Goal: Task Accomplishment & Management: Complete application form

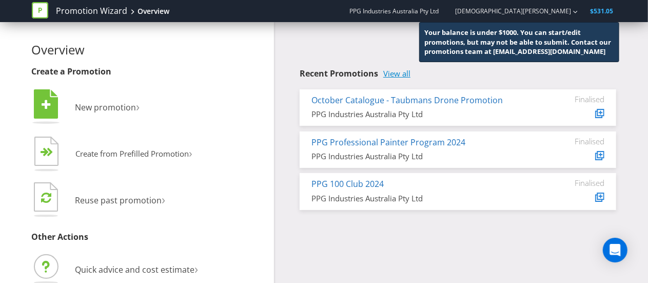
click at [401, 70] on link "View all" at bounding box center [396, 73] width 27 height 9
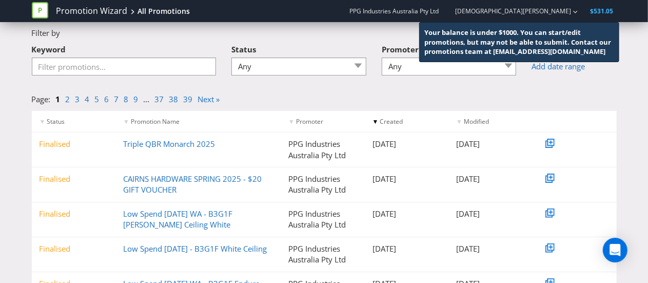
scroll to position [92, 0]
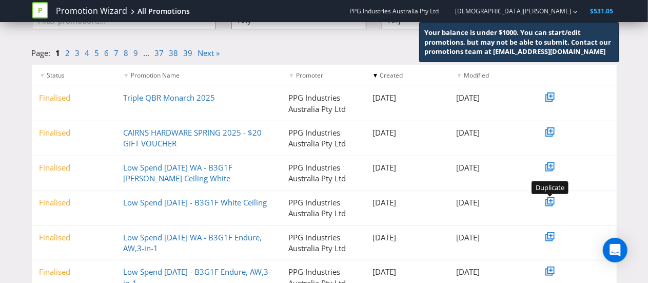
click at [554, 201] on icon at bounding box center [551, 200] width 7 height 7
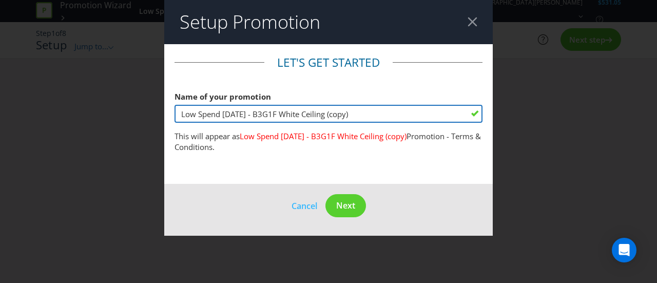
click at [361, 111] on input "Low Spend [DATE] - B3G1F White Ceiling (copy)" at bounding box center [328, 114] width 308 height 18
click at [363, 111] on input "Low Spend [DATE] - B3G1F White Ceiling (copy)" at bounding box center [328, 114] width 308 height 18
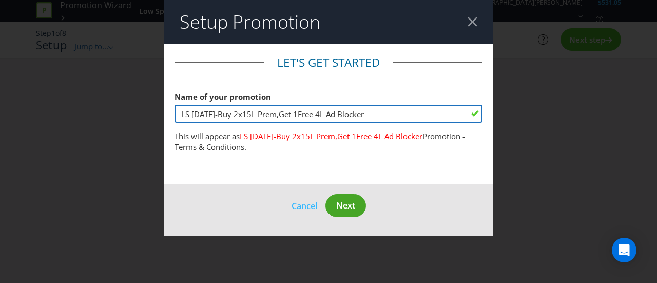
type input "LS [DATE]-Buy 2x15L Prem,Get 1Free 4L Ad Blocker"
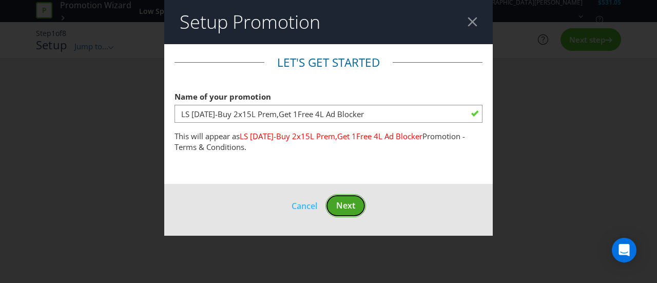
click at [348, 205] on span "Next" at bounding box center [345, 205] width 19 height 11
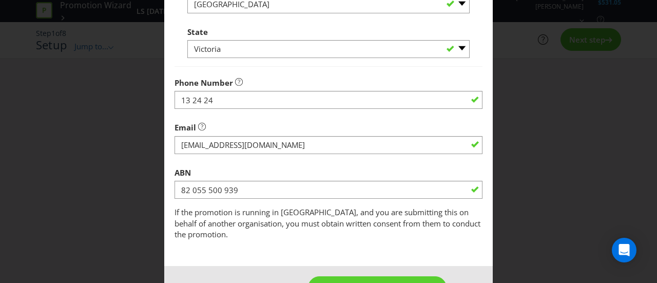
scroll to position [386, 0]
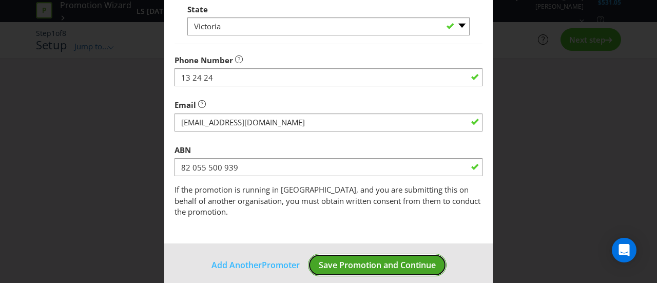
click at [356, 259] on span "Save Promotion and Continue" at bounding box center [377, 264] width 117 height 11
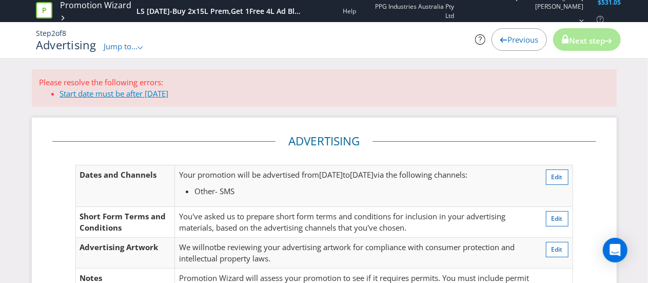
click at [128, 95] on link "Start date must be after [DATE]" at bounding box center [114, 93] width 109 height 10
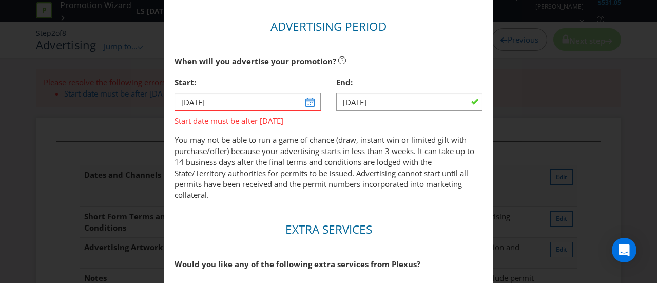
scroll to position [340, 0]
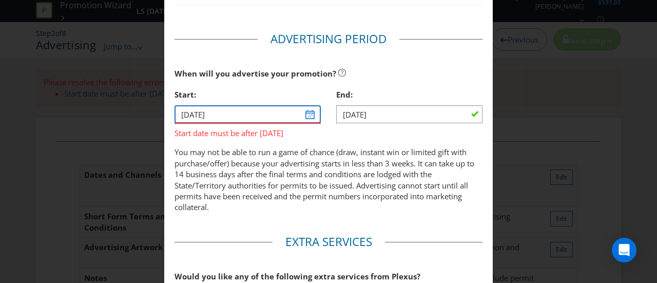
click at [306, 110] on input "[DATE]" at bounding box center [247, 114] width 146 height 18
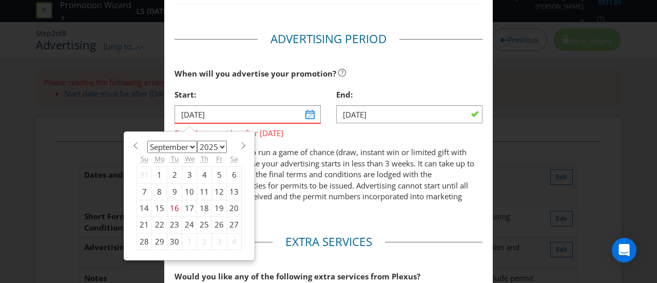
click at [189, 143] on select "January February March April May June July August September October November De…" at bounding box center [172, 147] width 50 height 12
select select "9"
click at [147, 141] on select "January February March April May June July August September October November De…" at bounding box center [172, 147] width 50 height 12
click at [184, 176] on div "1" at bounding box center [189, 175] width 15 height 16
type input "[DATE]"
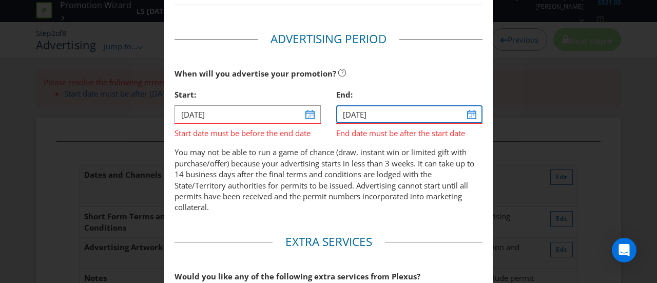
click at [462, 114] on input "[DATE]" at bounding box center [409, 114] width 146 height 18
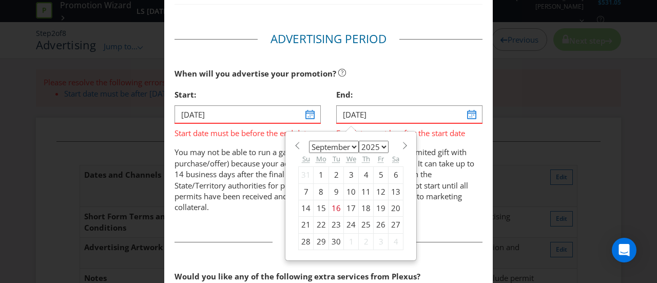
click at [351, 145] on select "January February March April May June July August September October November De…" at bounding box center [334, 147] width 50 height 12
select select "9"
click at [309, 141] on select "January February March April May June July August September October November De…" at bounding box center [334, 147] width 50 height 12
click at [379, 237] on div "31" at bounding box center [381, 241] width 15 height 16
type input "[DATE]"
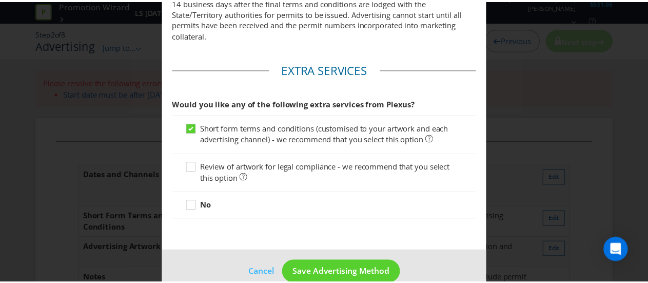
scroll to position [589, 0]
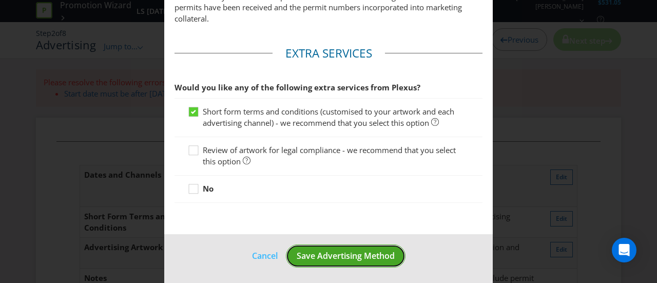
click at [335, 256] on span "Save Advertising Method" at bounding box center [346, 255] width 98 height 11
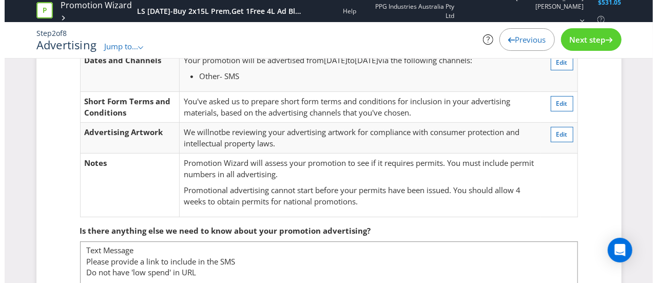
scroll to position [38, 0]
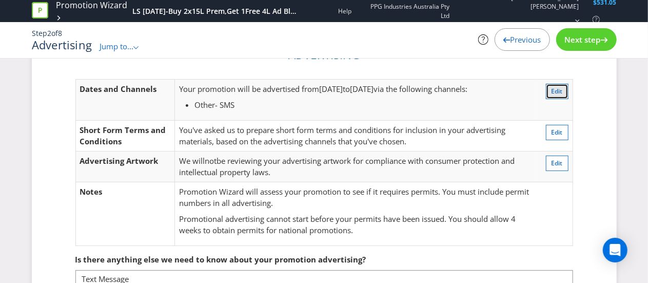
click at [559, 88] on span "Edit" at bounding box center [557, 91] width 11 height 9
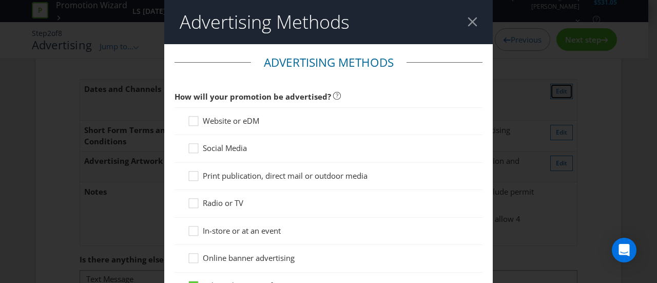
scroll to position [54, 0]
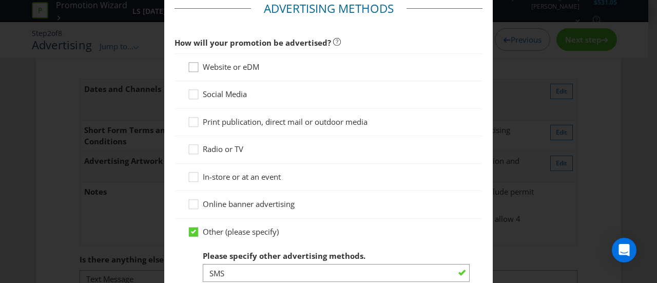
click at [194, 69] on icon at bounding box center [194, 69] width 15 height 15
click at [0, 0] on input "Website or eDM" at bounding box center [0, 0] width 0 height 0
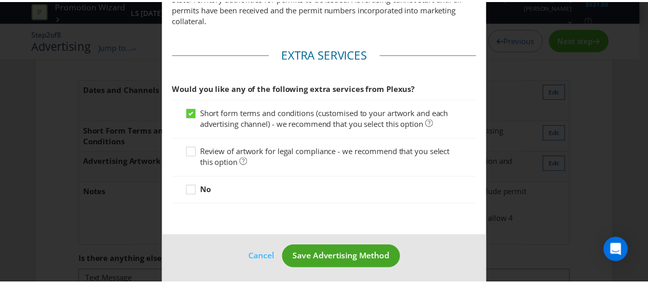
scroll to position [650, 0]
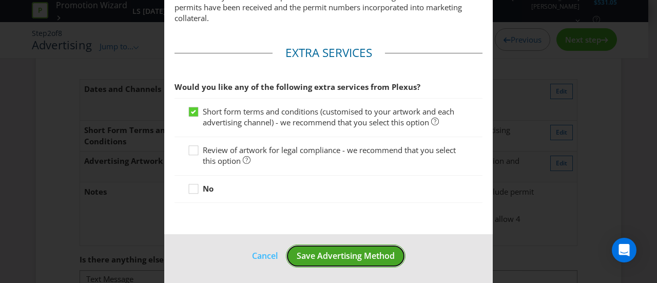
click at [318, 251] on span "Save Advertising Method" at bounding box center [346, 255] width 98 height 11
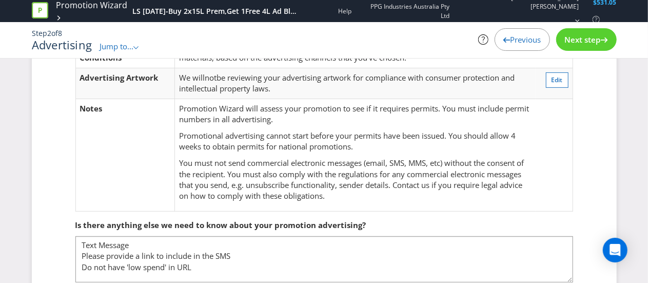
scroll to position [158, 0]
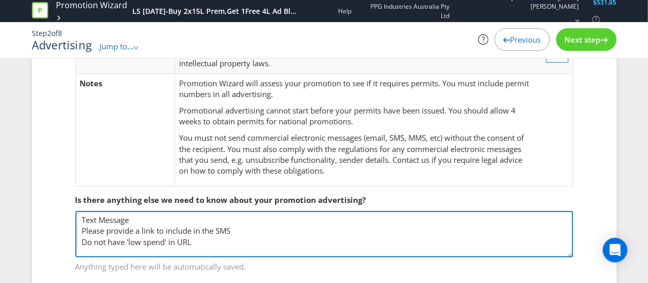
click at [207, 245] on textarea "Text Message Please provide a link to include in the SMS Do not have 'low spend…" at bounding box center [324, 234] width 498 height 46
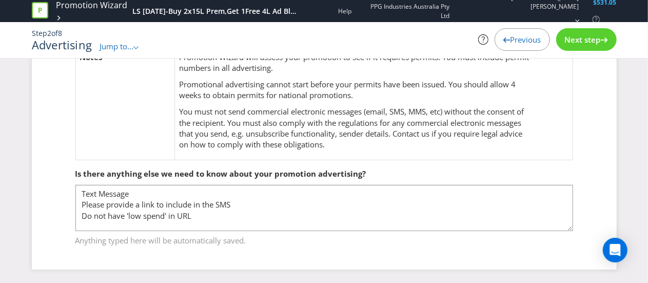
click at [576, 36] on span "Next step" at bounding box center [583, 39] width 36 height 10
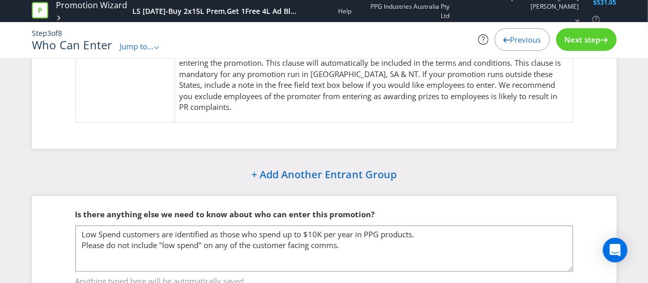
scroll to position [151, 0]
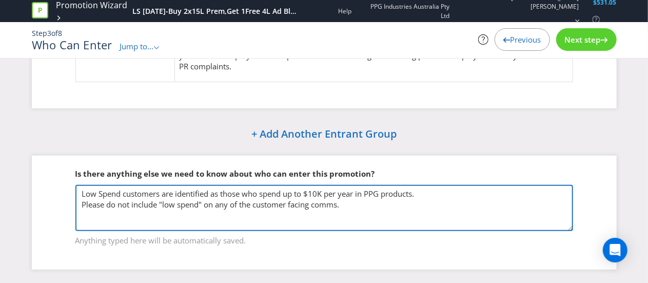
click at [314, 189] on textarea "Low Spend customers are identified as those who spend up to $10K per year in PP…" at bounding box center [324, 208] width 498 height 46
type textarea "Low Spend customers are identified as those who spend up to $20K per year in PP…"
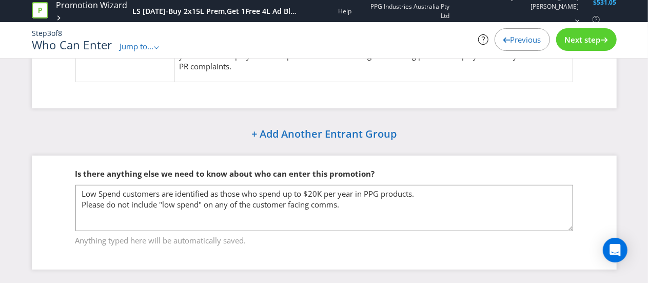
click at [575, 41] on span "Next step" at bounding box center [583, 39] width 36 height 10
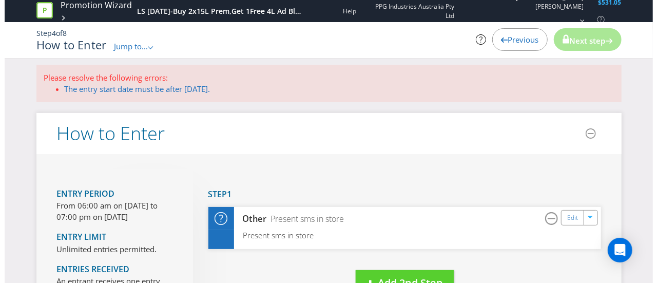
scroll to position [14, 0]
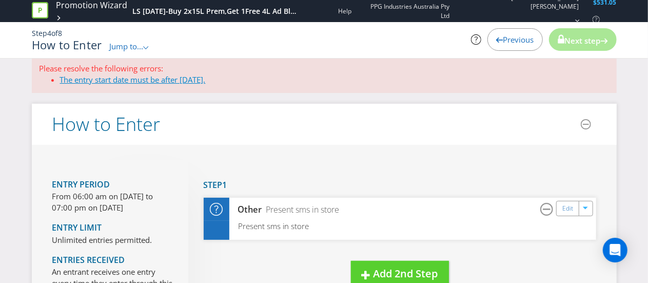
click at [110, 78] on link "The entry start date must be after [DATE]." at bounding box center [133, 79] width 146 height 10
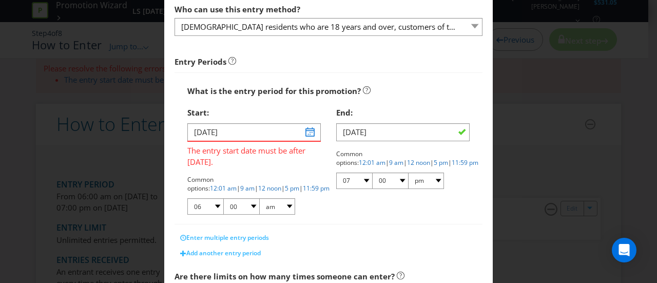
scroll to position [157, 0]
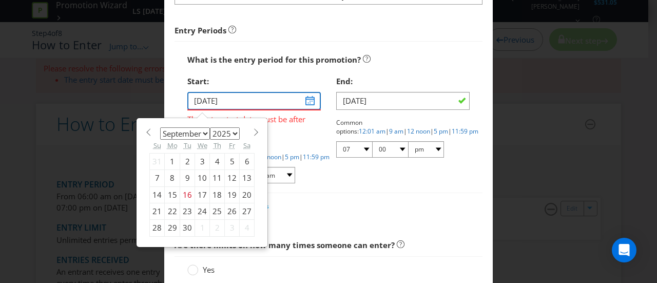
click at [248, 101] on input "[DATE]" at bounding box center [253, 101] width 133 height 18
click at [204, 132] on select "January February March April May June July August September October November De…" at bounding box center [185, 133] width 50 height 12
select select "9"
click at [160, 127] on select "January February March April May June July August September October November De…" at bounding box center [185, 133] width 50 height 12
click at [199, 159] on div "1" at bounding box center [202, 161] width 15 height 16
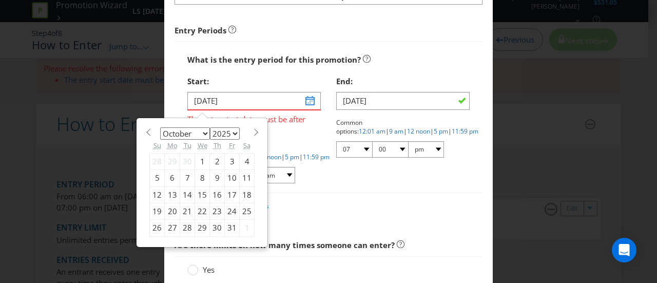
type input "[DATE]"
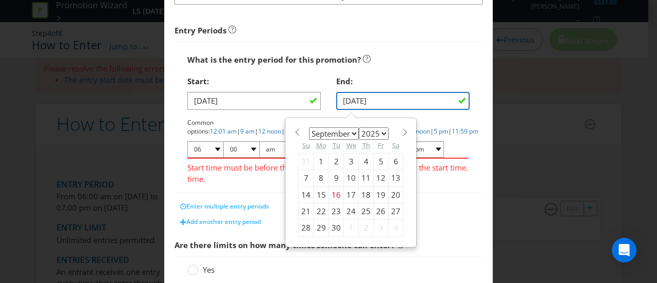
click at [364, 105] on input "[DATE]" at bounding box center [402, 101] width 133 height 18
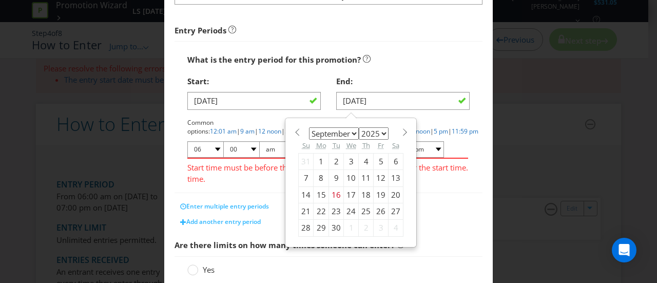
click at [350, 133] on select "January February March April May June July August September October November De…" at bounding box center [334, 133] width 50 height 12
select select "9"
click at [309, 127] on select "January February March April May June July August September October November De…" at bounding box center [334, 133] width 50 height 12
click at [374, 225] on div "31" at bounding box center [381, 228] width 15 height 16
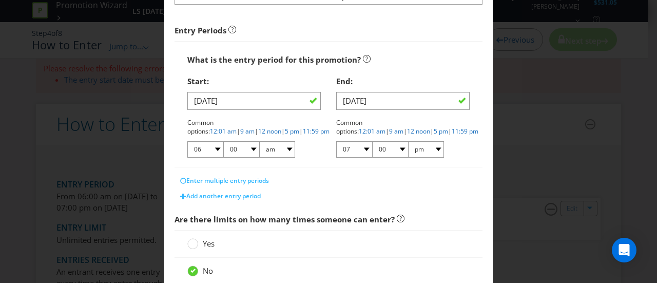
type input "[DATE]"
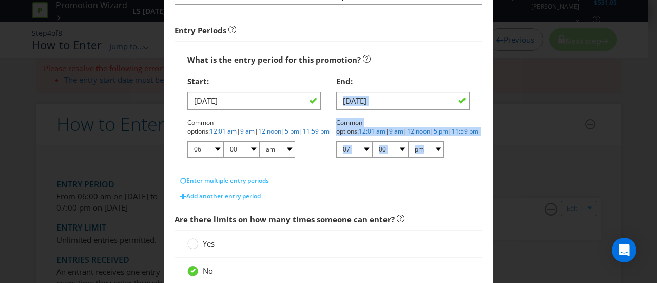
drag, startPoint x: 646, startPoint y: 107, endPoint x: 654, endPoint y: 146, distance: 39.5
click at [654, 146] on div "How to Enter What is the name of this entry method? How to Enter This name will…" at bounding box center [328, 141] width 657 height 283
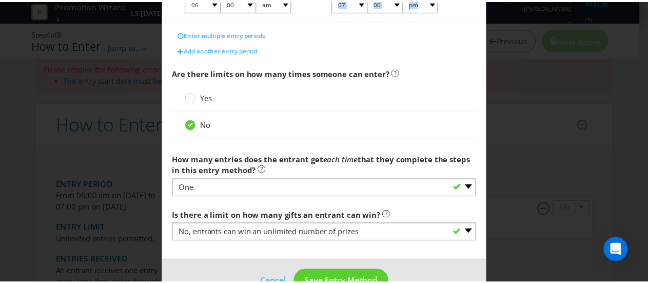
scroll to position [330, 0]
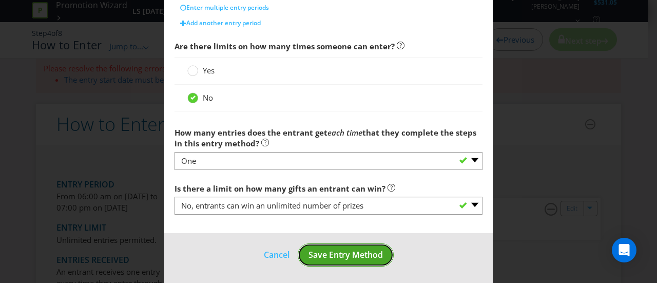
click at [335, 251] on span "Save Entry Method" at bounding box center [345, 254] width 74 height 11
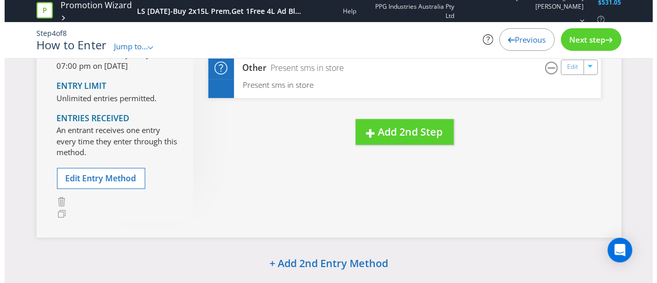
scroll to position [109, 0]
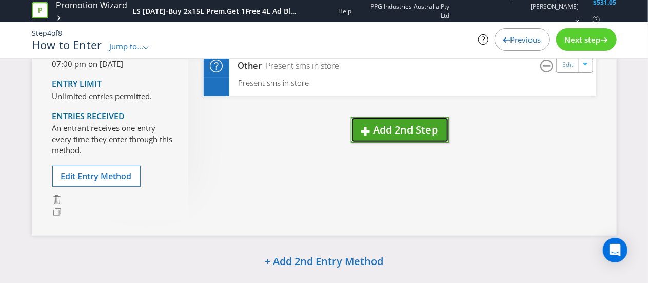
click at [368, 126] on span "button" at bounding box center [366, 130] width 9 height 12
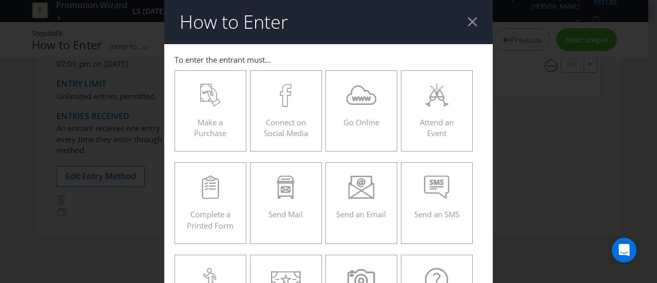
click at [467, 23] on div at bounding box center [472, 22] width 10 height 10
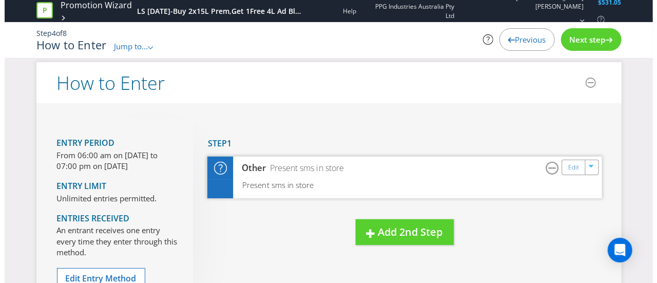
scroll to position [7, 0]
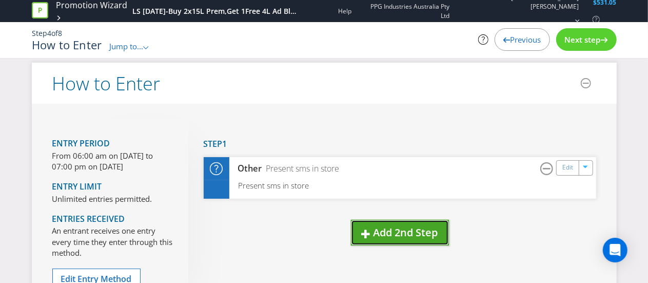
click at [390, 227] on span "Add 2nd Step" at bounding box center [406, 232] width 65 height 14
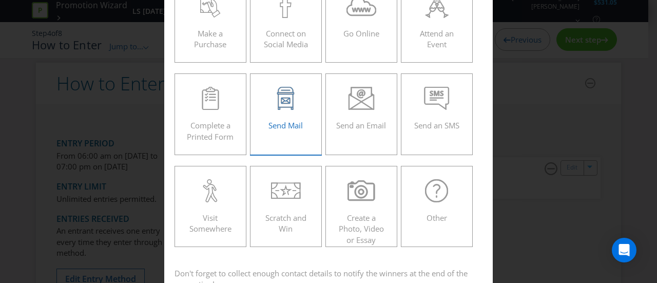
scroll to position [160, 0]
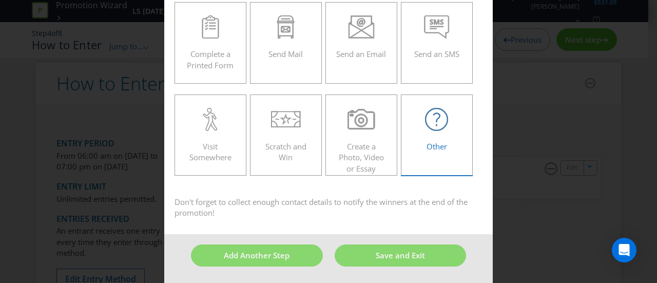
click at [432, 120] on icon at bounding box center [436, 119] width 23 height 23
click at [0, 0] on input "Other" at bounding box center [0, 0] width 0 height 0
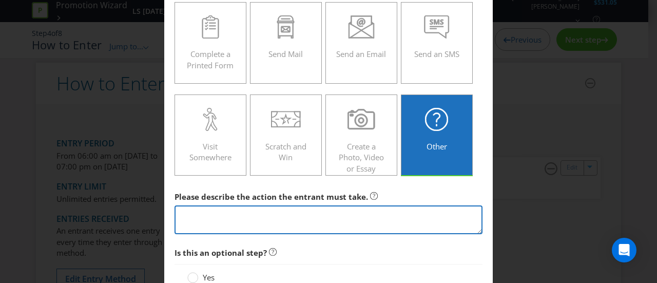
click at [210, 217] on textarea at bounding box center [328, 219] width 308 height 29
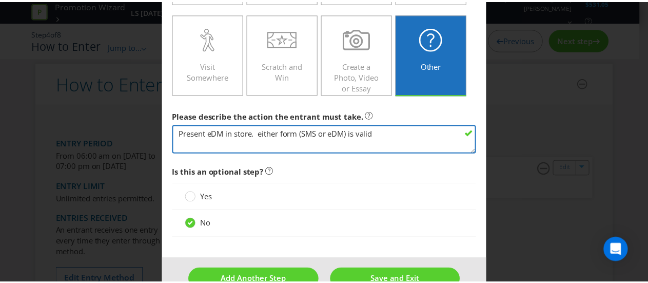
scroll to position [264, 0]
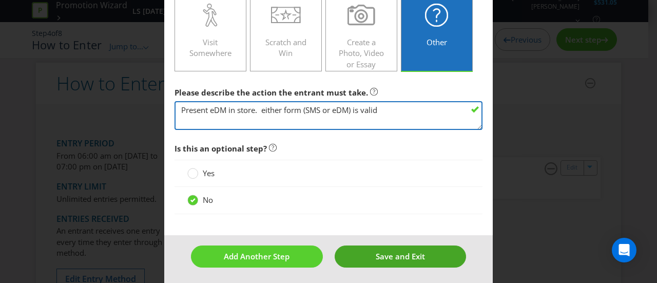
type textarea "Present eDM in store. either form (SMS or eDM) is valid"
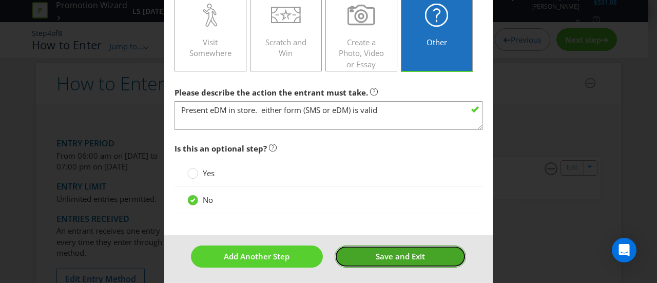
click at [387, 258] on span "Save and Exit" at bounding box center [400, 256] width 49 height 10
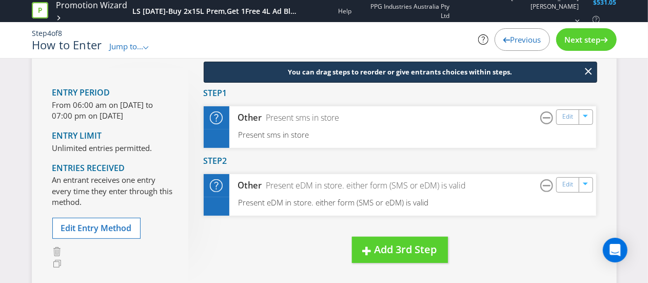
scroll to position [62, 0]
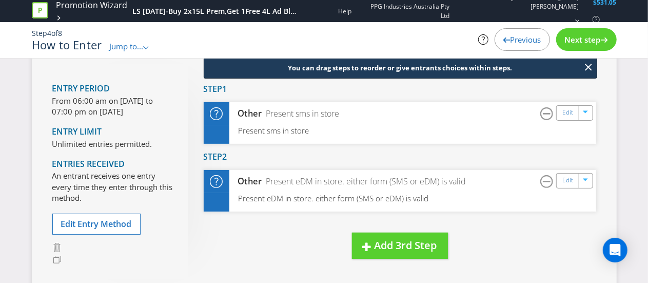
click at [572, 38] on span "Next step" at bounding box center [583, 39] width 36 height 10
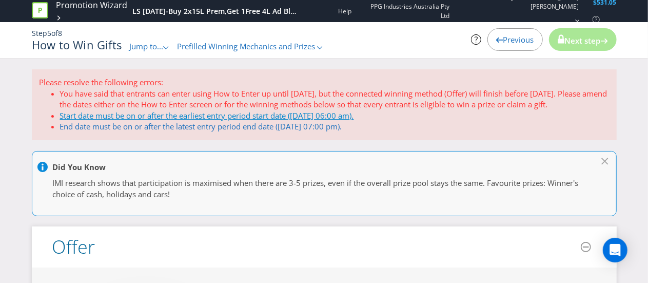
click at [117, 116] on link "Start date must be on or after the earliest entry period start date ([DATE] 06:…" at bounding box center [207, 115] width 294 height 10
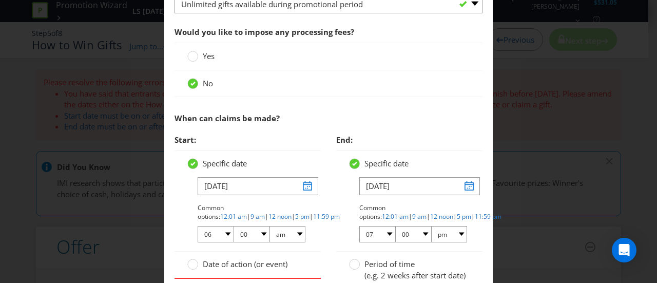
scroll to position [564, 0]
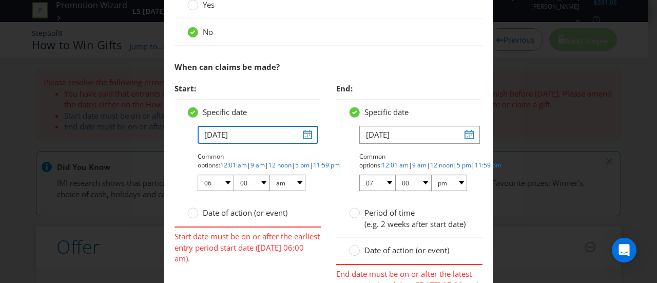
click at [305, 138] on input "[DATE]" at bounding box center [258, 135] width 121 height 18
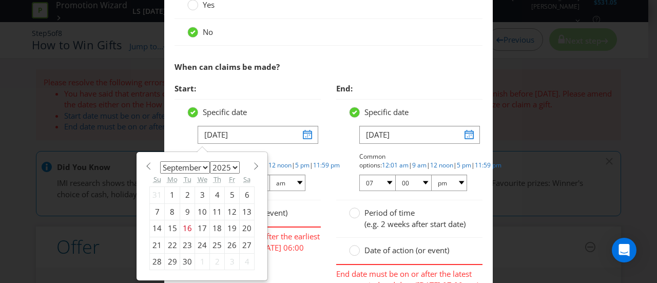
drag, startPoint x: 204, startPoint y: 169, endPoint x: 197, endPoint y: 171, distance: 7.6
click at [203, 169] on select "January February March April May June July August September October November De…" at bounding box center [185, 167] width 50 height 12
select select "9"
click at [160, 161] on select "January February March April May June July August September October November De…" at bounding box center [185, 167] width 50 height 12
click at [199, 190] on div "1" at bounding box center [202, 195] width 15 height 16
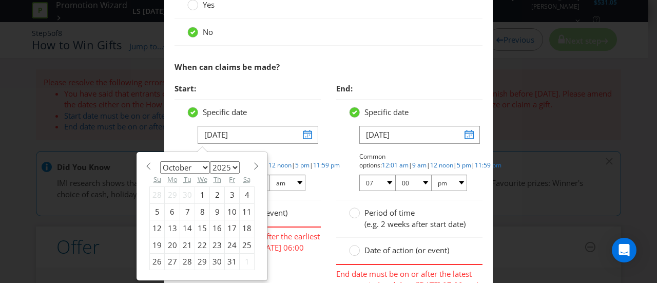
type input "[DATE]"
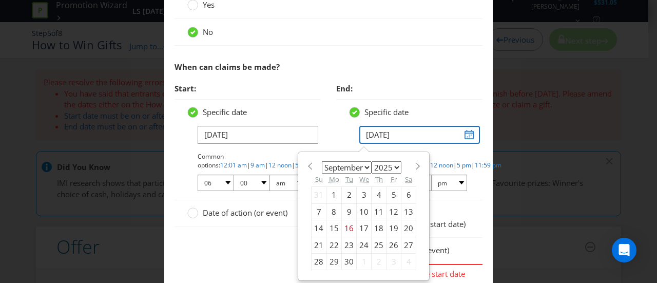
click at [460, 135] on input "[DATE]" at bounding box center [419, 135] width 121 height 18
click at [363, 164] on select "January February March April May June July August September October November De…" at bounding box center [347, 167] width 50 height 12
select select "9"
click at [322, 161] on select "January February March April May June July August September October November De…" at bounding box center [347, 167] width 50 height 12
click at [386, 259] on div "31" at bounding box center [393, 261] width 15 height 16
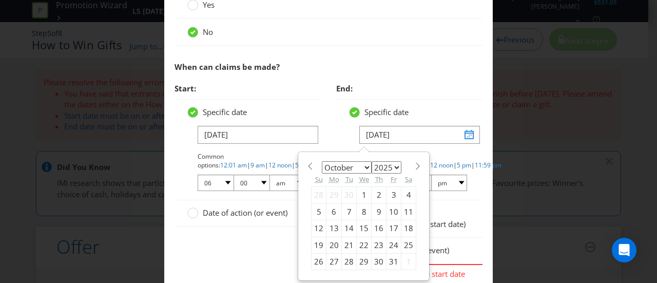
type input "[DATE]"
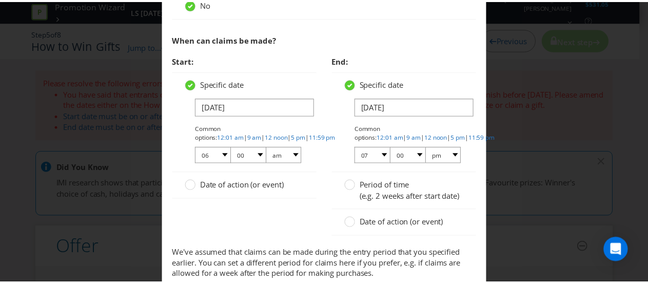
scroll to position [666, 0]
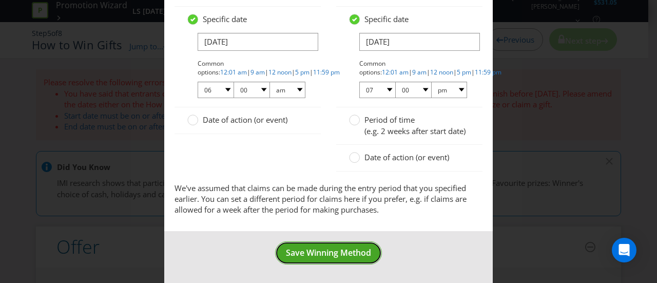
click at [306, 253] on span "Save Winning Method" at bounding box center [328, 252] width 85 height 11
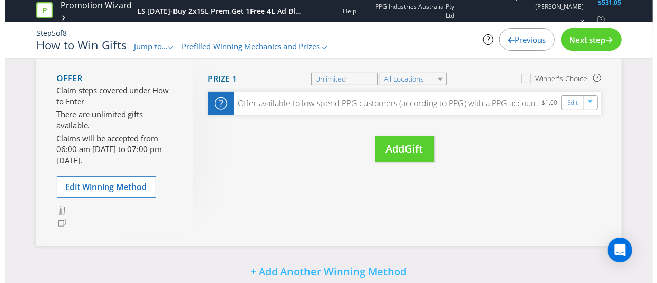
scroll to position [144, 0]
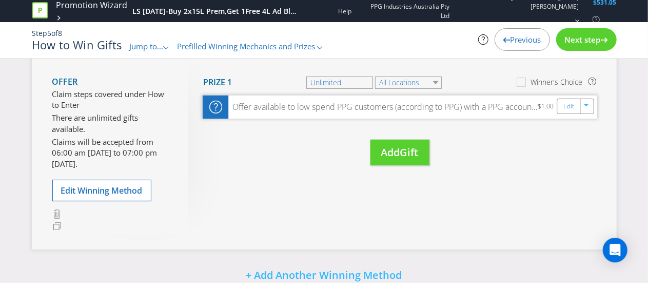
click at [220, 107] on icon at bounding box center [215, 107] width 13 height 13
click at [564, 106] on link "Edit" at bounding box center [568, 106] width 11 height 12
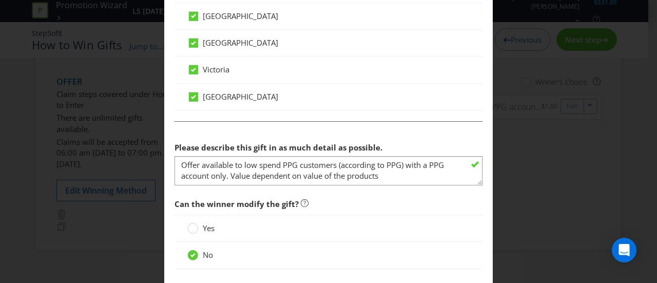
scroll to position [697, 0]
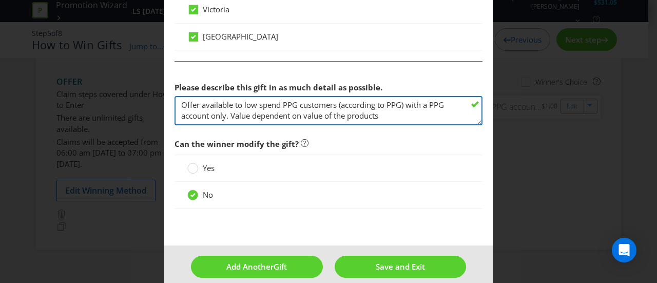
click at [188, 105] on textarea "Offer available to low spend PPG customers (according to PPG) with a PPG accoun…" at bounding box center [328, 110] width 308 height 29
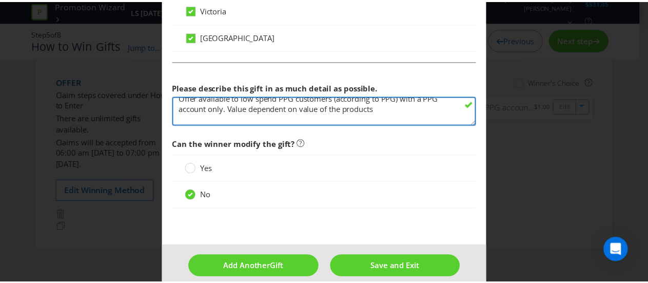
scroll to position [3, 0]
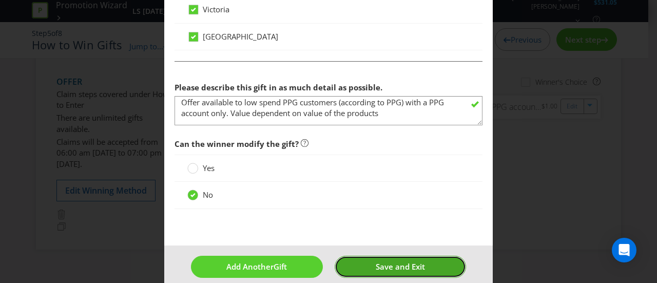
click at [400, 263] on span "Save and Exit" at bounding box center [400, 266] width 49 height 10
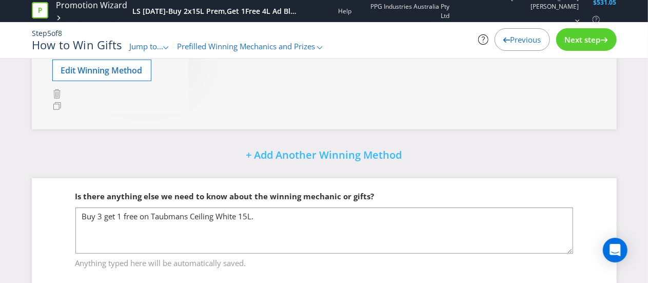
scroll to position [286, 0]
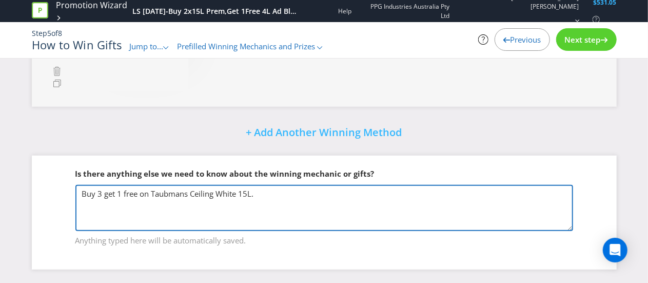
click at [274, 193] on textarea "Buy 3 get 1 free on Taubmans Ceiling White 15L." at bounding box center [324, 208] width 498 height 46
drag, startPoint x: 274, startPoint y: 193, endPoint x: 94, endPoint y: 192, distance: 179.6
click at [94, 192] on textarea "Buy 3 get 1 free on Taubmans Ceiling White 15L." at bounding box center [324, 208] width 498 height 46
click at [415, 197] on textarea "Buy 3 get 1 free on Taubmans Ceiling White 15L." at bounding box center [324, 208] width 498 height 46
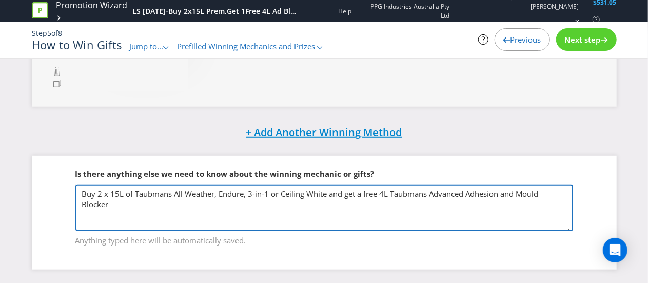
type textarea "Buy 2 x 15L of Taubmans All Weather, Endure, 3-in-1 or Ceiling White and get a …"
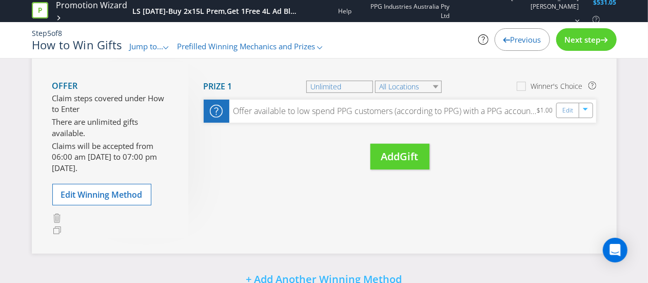
scroll to position [167, 0]
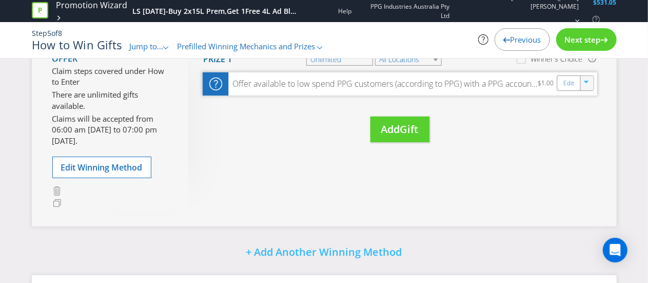
click at [592, 81] on button "button" at bounding box center [586, 80] width 11 height 11
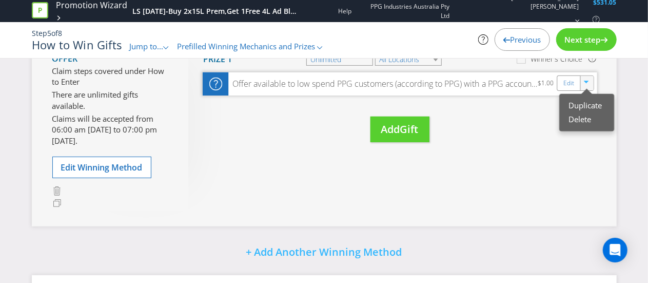
click at [592, 81] on button "button" at bounding box center [586, 80] width 11 height 11
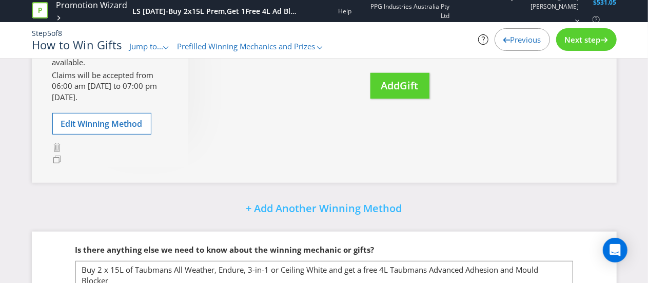
scroll to position [286, 0]
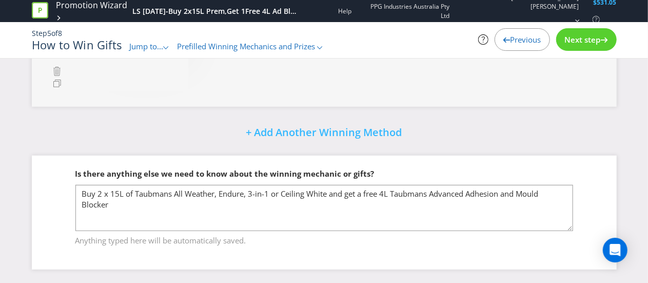
click at [580, 41] on span "Next step" at bounding box center [583, 39] width 36 height 10
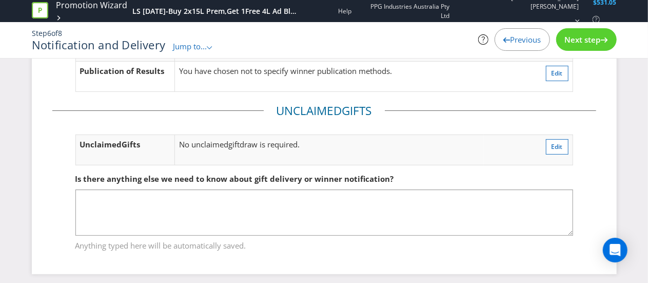
scroll to position [106, 0]
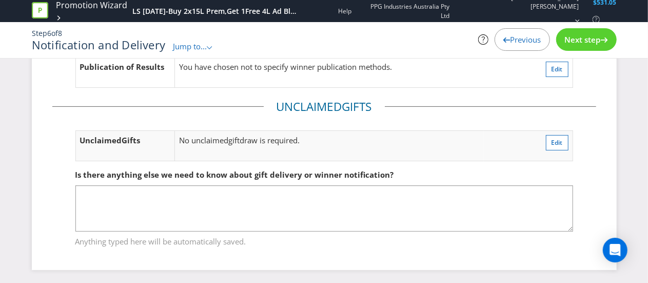
click at [581, 36] on span "Next step" at bounding box center [583, 39] width 36 height 10
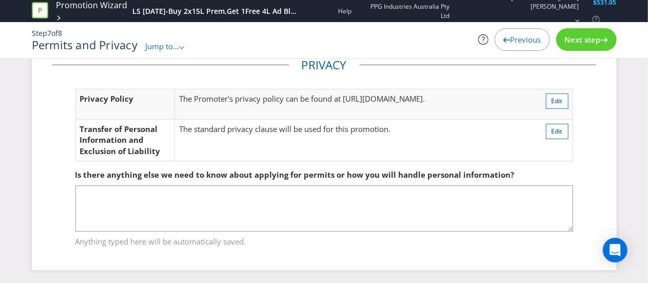
click at [577, 38] on span "Next step" at bounding box center [583, 39] width 36 height 10
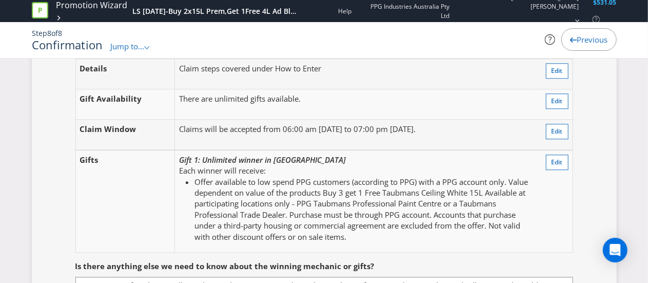
scroll to position [1347, 0]
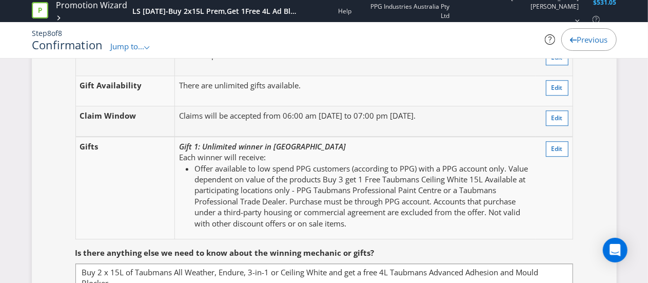
click at [287, 191] on li "Offer available to low spend PPG customers (according to PPG) with a PPG accoun…" at bounding box center [362, 196] width 337 height 66
click at [485, 172] on li "Offer available to low spend PPG customers (according to PPG) with a PPG accoun…" at bounding box center [362, 196] width 337 height 66
click at [486, 170] on li "Offer available to low spend PPG customers (according to PPG) with a PPG accoun…" at bounding box center [362, 196] width 337 height 66
click at [561, 144] on span "Edit" at bounding box center [557, 148] width 11 height 9
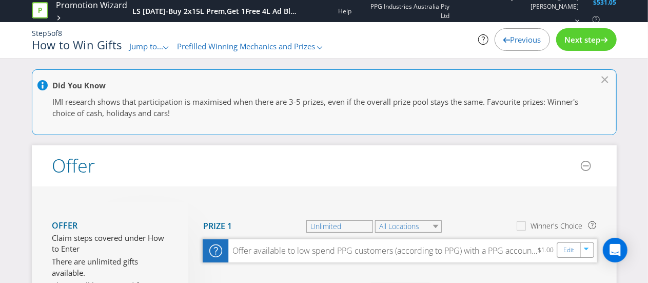
click at [368, 253] on div "Offer available to low spend PPG customers (according to PPG) with a PPG accoun…" at bounding box center [382, 251] width 309 height 12
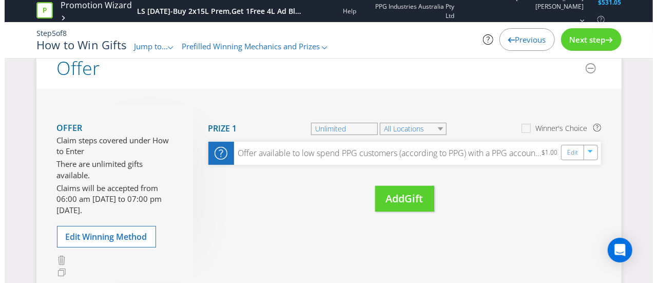
scroll to position [108, 0]
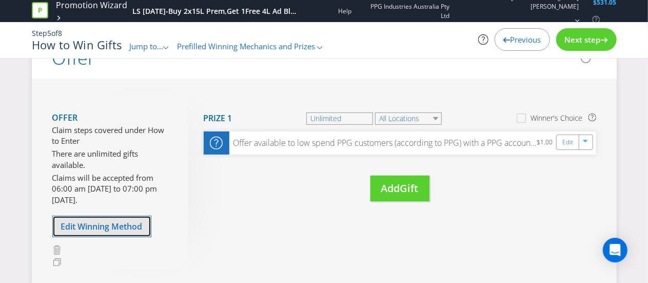
click at [108, 227] on span "Edit Winning Method" at bounding box center [102, 226] width 82 height 11
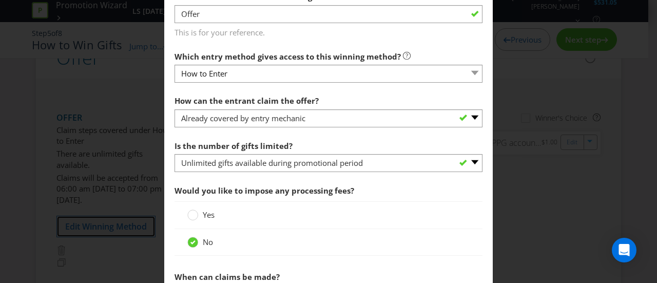
scroll to position [382, 0]
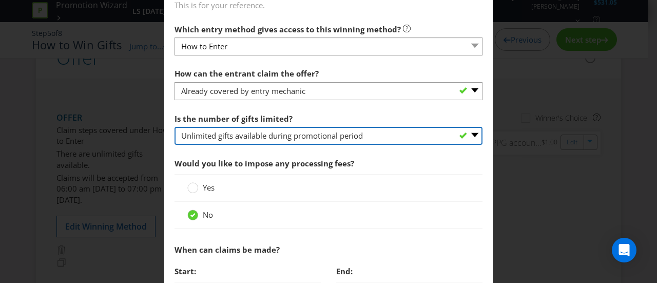
click at [471, 138] on select "-- Please select -- Unlimited gifts available during promotional period Number …" at bounding box center [328, 136] width 308 height 18
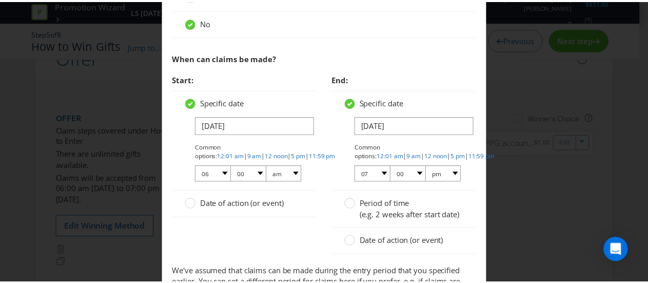
scroll to position [649, 0]
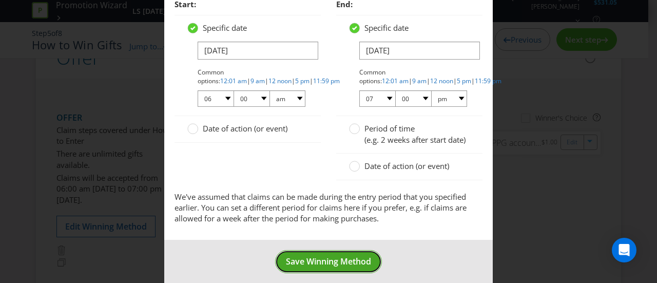
click at [344, 267] on span "Save Winning Method" at bounding box center [328, 261] width 85 height 11
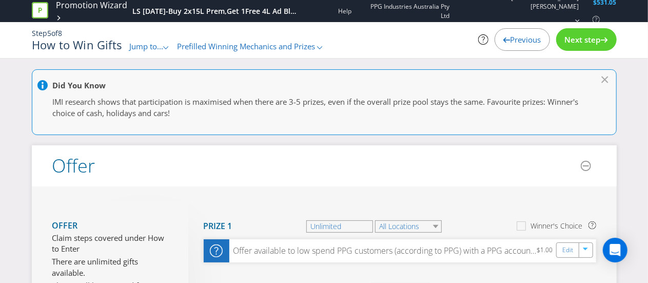
click at [506, 47] on div "Previous" at bounding box center [522, 39] width 55 height 23
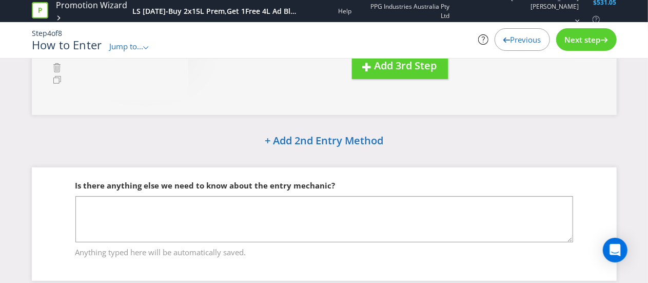
scroll to position [265, 0]
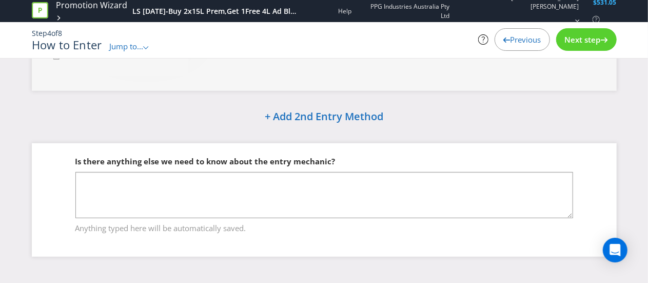
click at [579, 34] on span "Next step" at bounding box center [583, 39] width 36 height 10
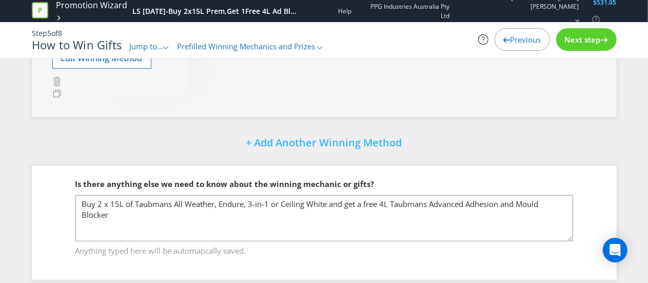
scroll to position [286, 0]
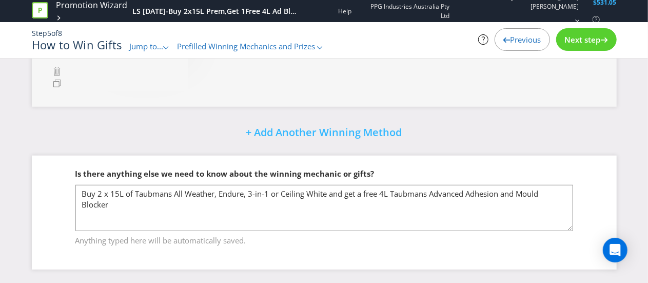
click at [592, 40] on span "Next step" at bounding box center [583, 39] width 36 height 10
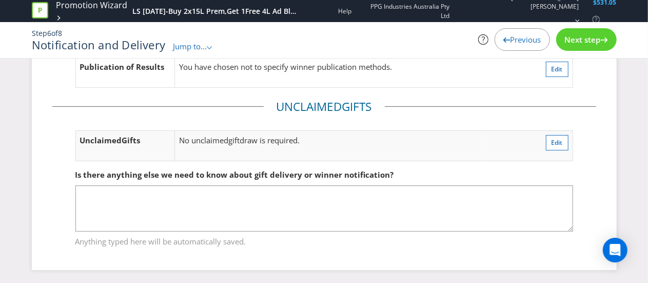
click at [592, 40] on span "Next step" at bounding box center [583, 39] width 36 height 10
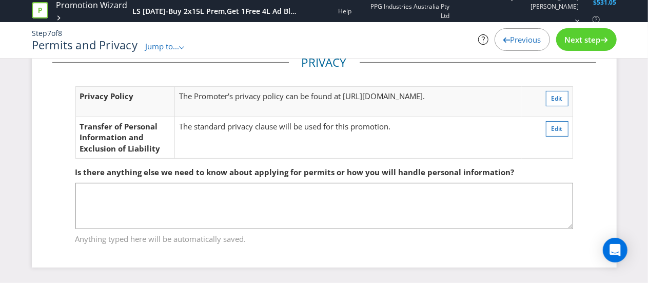
scroll to position [102, 0]
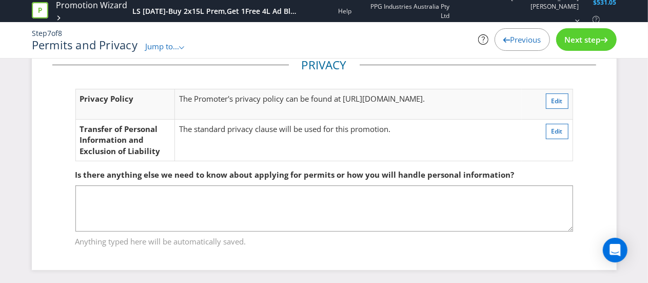
click at [592, 40] on span "Next step" at bounding box center [583, 39] width 36 height 10
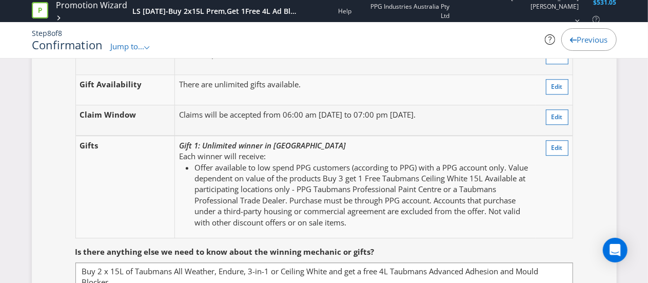
scroll to position [1364, 0]
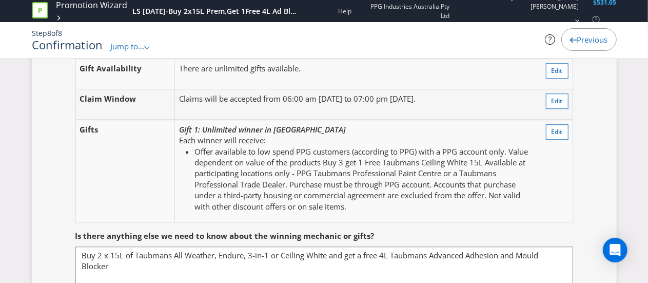
click at [213, 146] on li "Offer available to low spend PPG customers (according to PPG) with a PPG accoun…" at bounding box center [362, 179] width 337 height 66
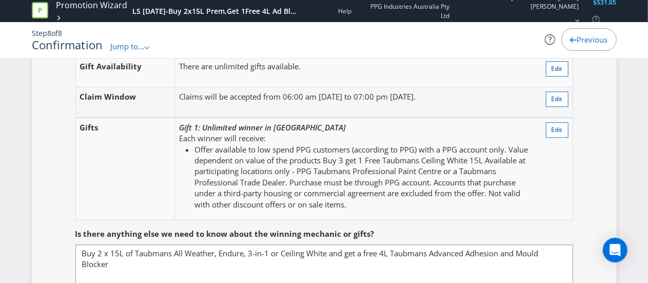
scroll to position [1361, 0]
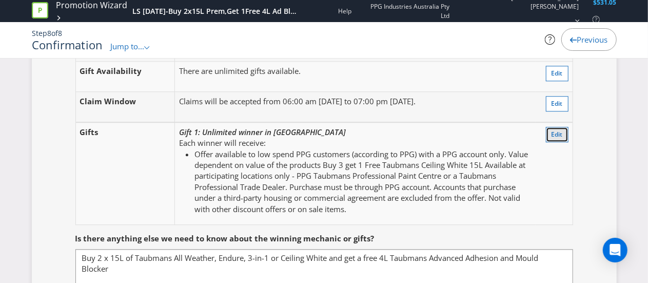
click at [559, 130] on span "Edit" at bounding box center [557, 134] width 11 height 9
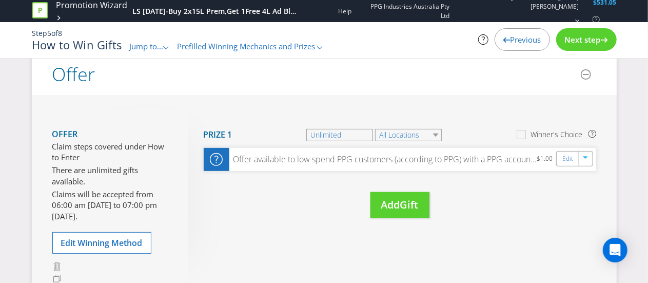
scroll to position [114, 0]
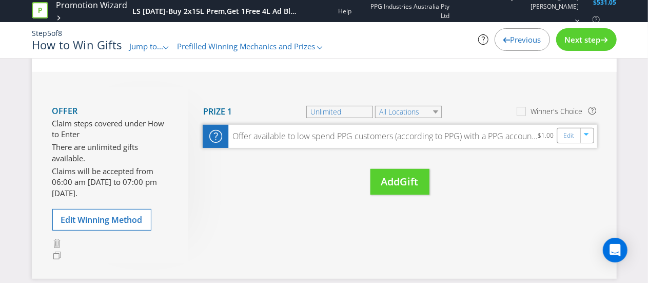
click at [221, 139] on icon at bounding box center [215, 136] width 13 height 13
click at [217, 138] on icon at bounding box center [215, 136] width 13 height 13
click at [474, 140] on div "Offer available to low spend PPG customers (according to PPG) with a PPG accoun…" at bounding box center [382, 136] width 309 height 12
click at [593, 131] on div "Edit" at bounding box center [575, 135] width 37 height 15
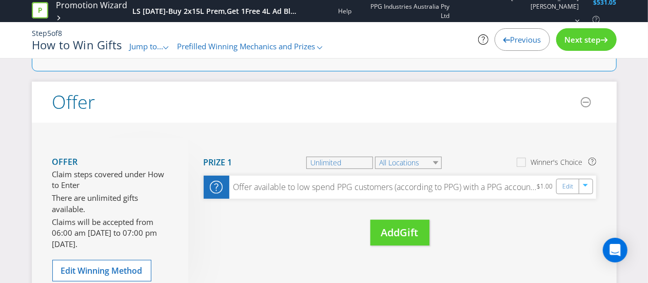
scroll to position [0, 0]
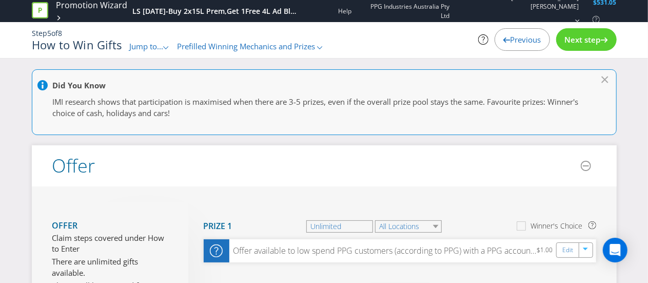
click at [157, 48] on span "Jump to..." at bounding box center [146, 46] width 34 height 10
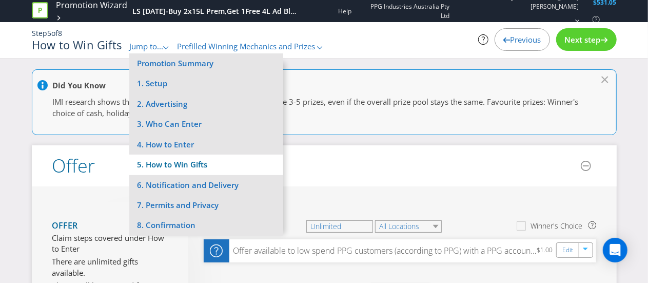
click at [166, 161] on li "5. How to Win Gifts" at bounding box center [206, 164] width 154 height 20
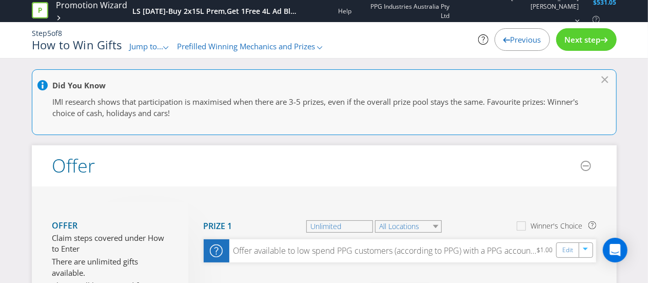
click at [148, 46] on span "Jump to..." at bounding box center [146, 46] width 34 height 10
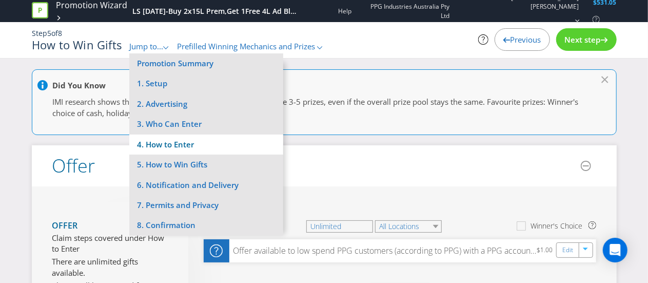
click at [157, 148] on li "4. How to Enter" at bounding box center [206, 144] width 154 height 20
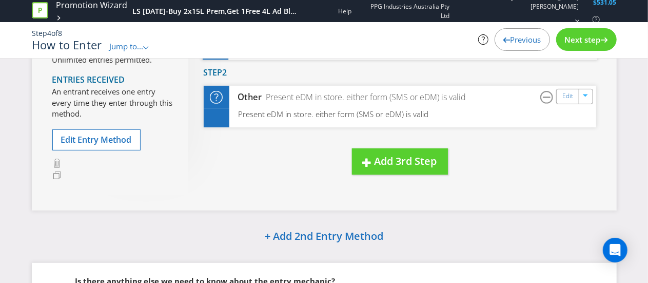
scroll to position [60, 0]
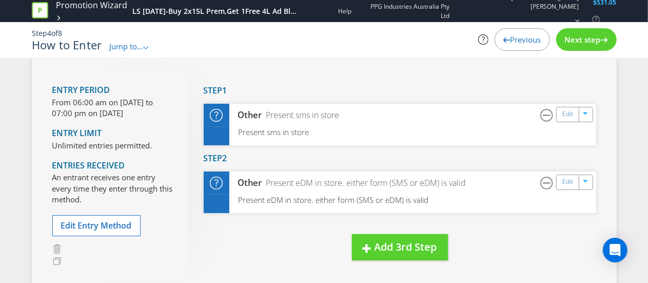
click at [140, 47] on span "Jump to..." at bounding box center [126, 46] width 34 height 10
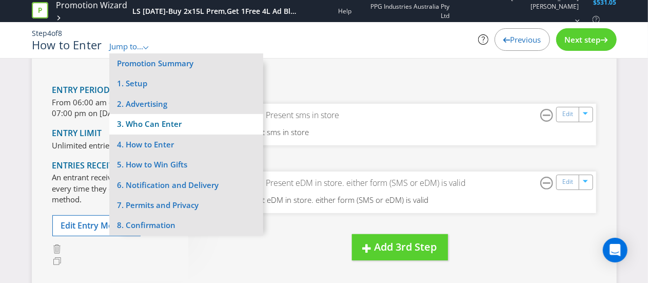
click at [139, 127] on li "3. Who Can Enter" at bounding box center [186, 124] width 154 height 20
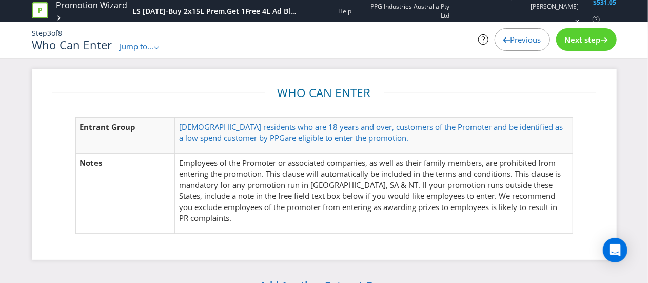
click at [572, 44] on span "Next step" at bounding box center [583, 39] width 36 height 10
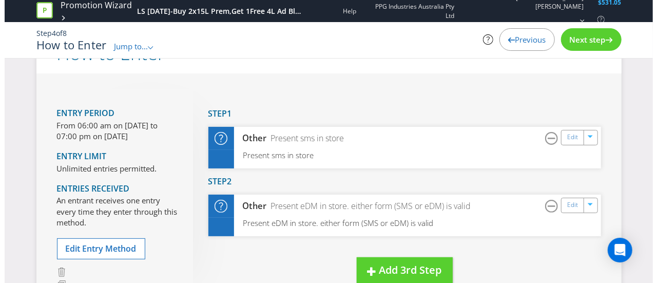
scroll to position [41, 0]
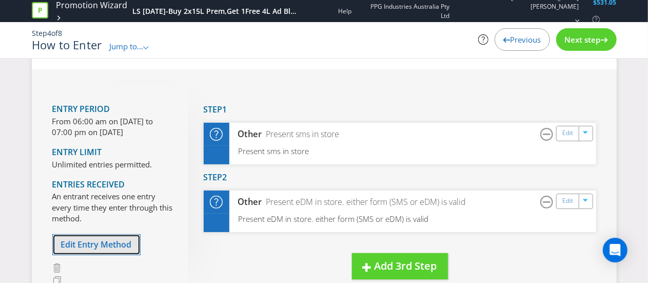
click at [100, 240] on span "Edit Entry Method" at bounding box center [96, 244] width 71 height 11
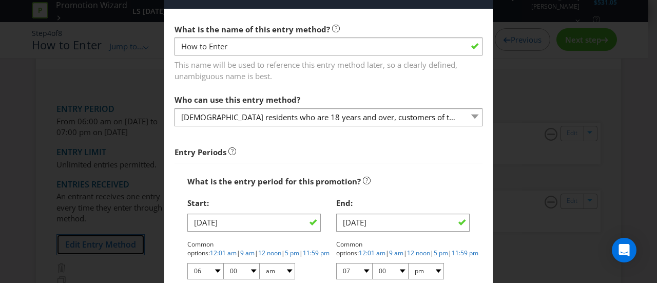
scroll to position [22, 0]
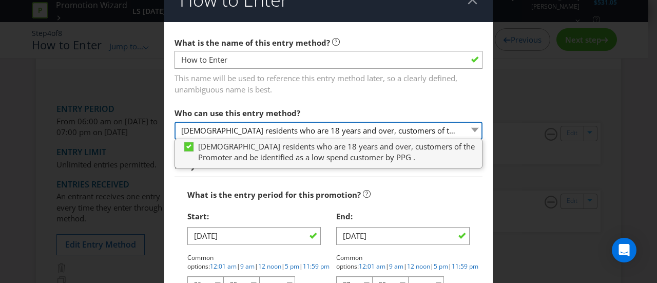
click at [469, 127] on select "[DEMOGRAPHIC_DATA] residents who are 18 years and over, customers of the Promot…" at bounding box center [328, 131] width 308 height 18
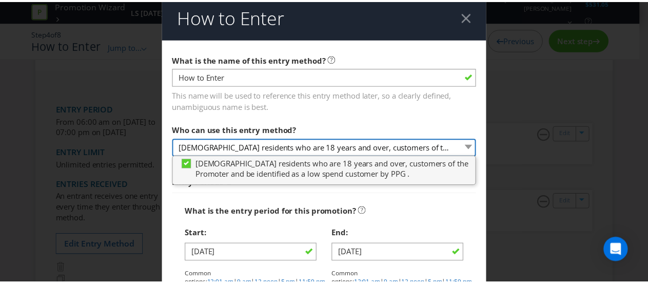
scroll to position [0, 0]
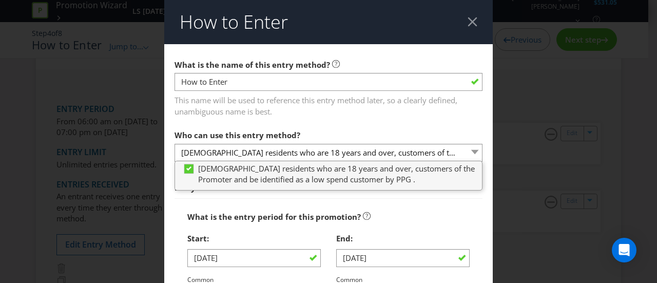
click at [467, 23] on div at bounding box center [472, 22] width 10 height 10
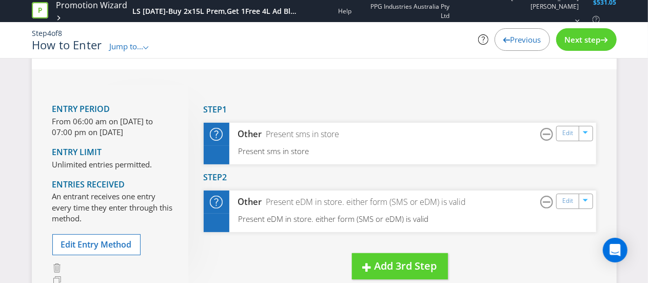
click at [574, 40] on span "Next step" at bounding box center [583, 39] width 36 height 10
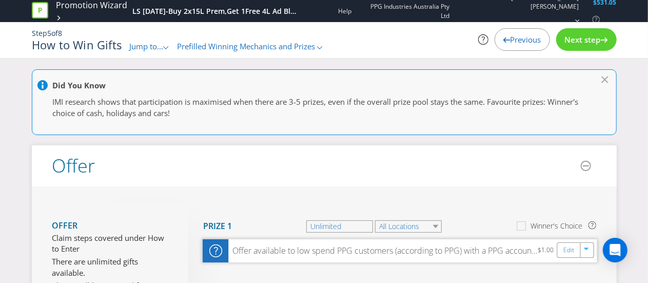
click at [217, 252] on icon at bounding box center [215, 250] width 13 height 13
click at [217, 250] on icon at bounding box center [215, 250] width 13 height 13
click at [575, 250] on div "Edit" at bounding box center [568, 250] width 23 height 14
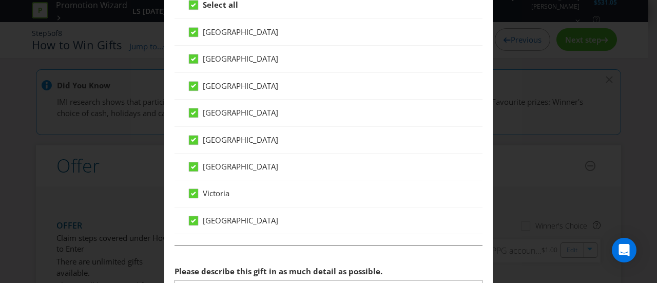
scroll to position [564, 0]
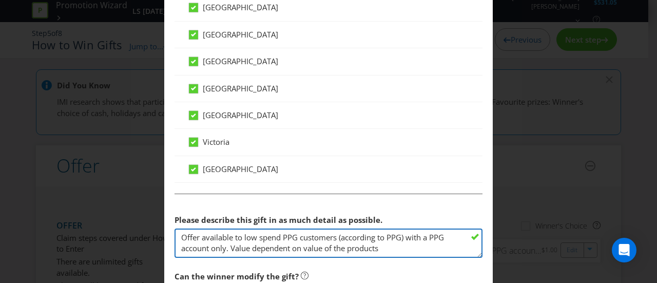
click at [204, 238] on textarea "Offer available to low spend PPG customers (according to PPG) with a PPG accoun…" at bounding box center [328, 242] width 308 height 29
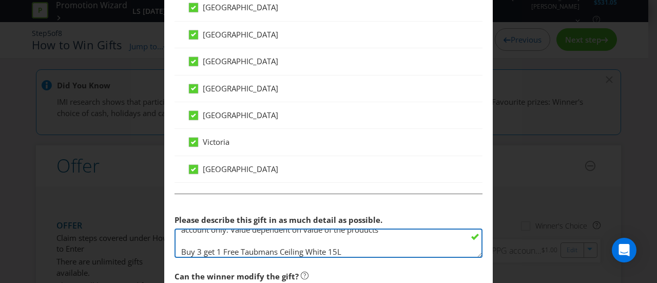
scroll to position [30, 0]
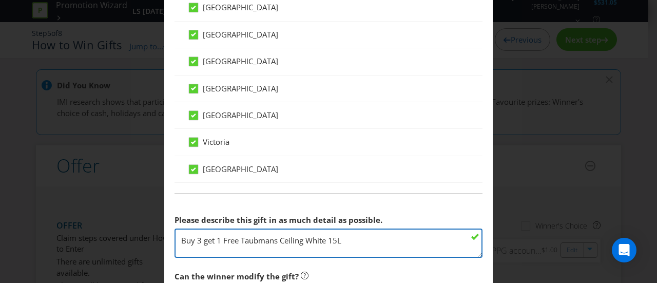
click at [361, 240] on textarea "Offer available to low spend PPG customers (according to PPG) with a PPG accoun…" at bounding box center [328, 242] width 308 height 29
click at [320, 236] on textarea "Offer available to low spend PPG customers (according to PPG) with a PPG accoun…" at bounding box center [328, 242] width 308 height 29
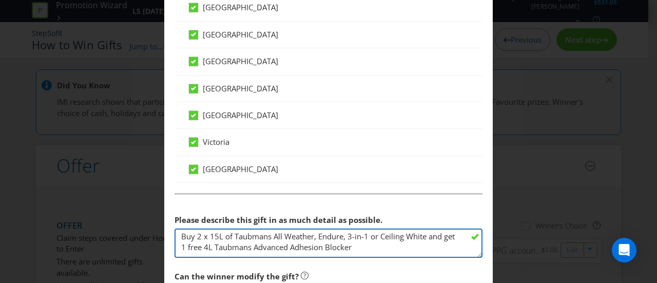
scroll to position [41, 0]
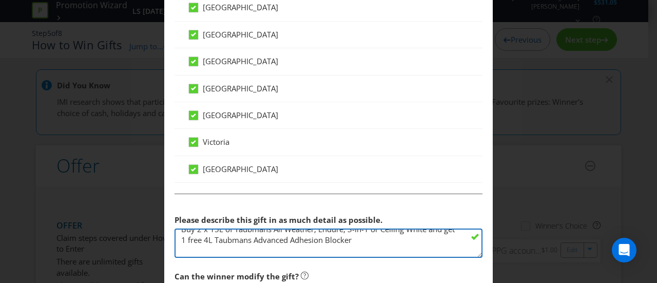
click at [338, 237] on textarea "Offer available to low spend PPG customers (according to PPG) with a PPG accoun…" at bounding box center [328, 242] width 308 height 29
type textarea "Offer available to low spend PPG customers (according to PPG) with a PPG accoun…"
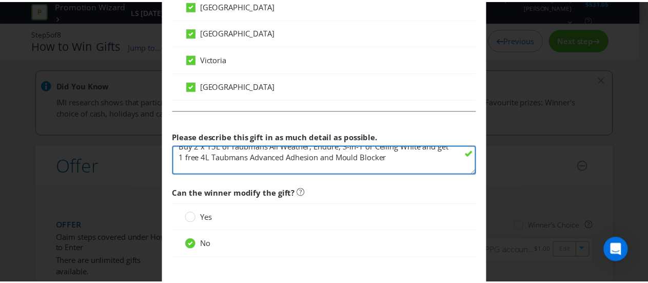
scroll to position [705, 0]
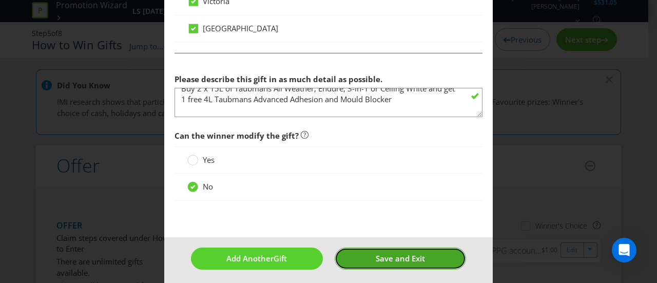
click at [368, 250] on button "Save and Exit" at bounding box center [401, 258] width 132 height 22
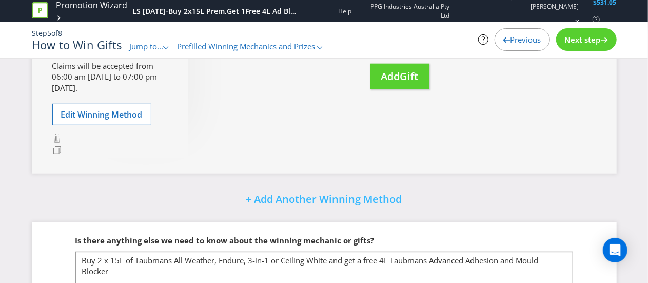
scroll to position [184, 0]
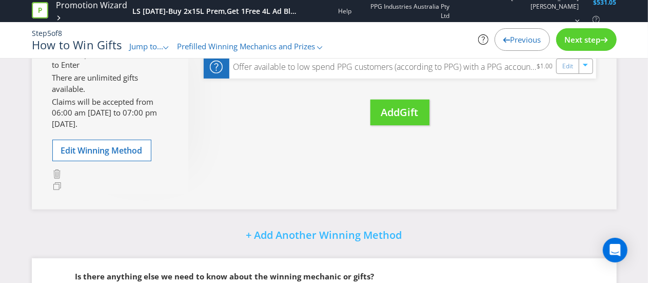
click at [574, 39] on span "Next step" at bounding box center [583, 39] width 36 height 10
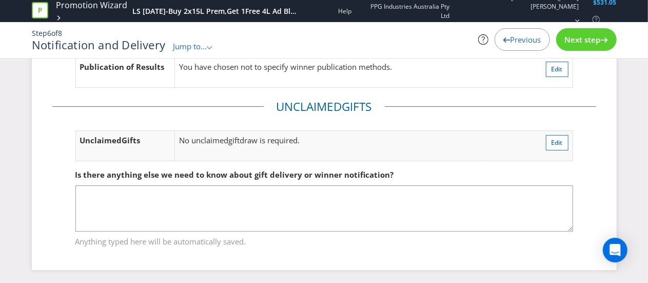
click at [573, 40] on span "Next step" at bounding box center [583, 39] width 36 height 10
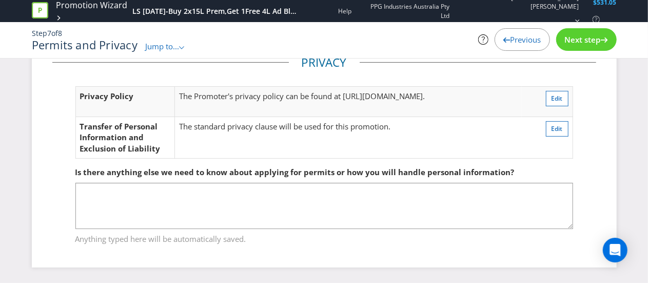
scroll to position [102, 0]
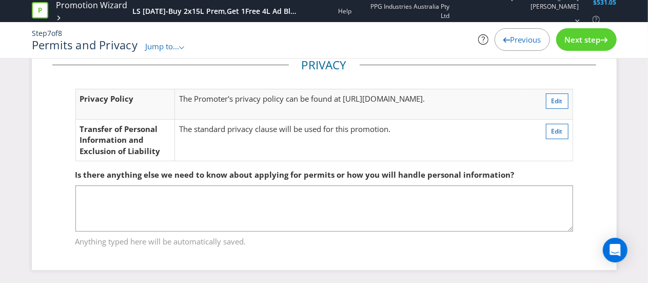
click at [584, 46] on div "Next step" at bounding box center [586, 39] width 61 height 23
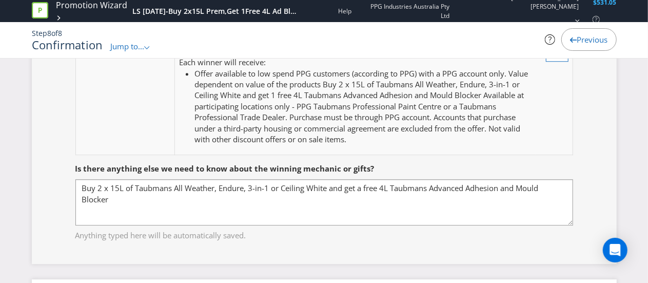
scroll to position [1393, 0]
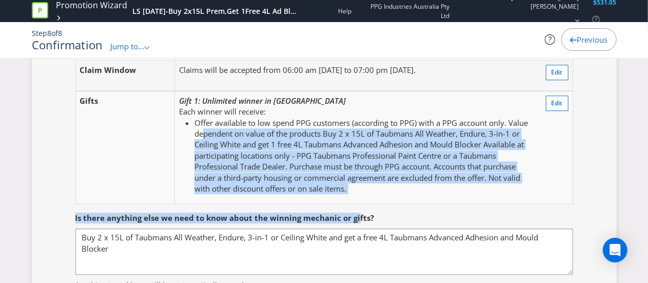
drag, startPoint x: 356, startPoint y: 184, endPoint x: 203, endPoint y: 123, distance: 165.3
click at [203, 123] on div "Type Offer Edit Details Claim steps covered under How to Enter Edit Gift Availa…" at bounding box center [324, 133] width 544 height 329
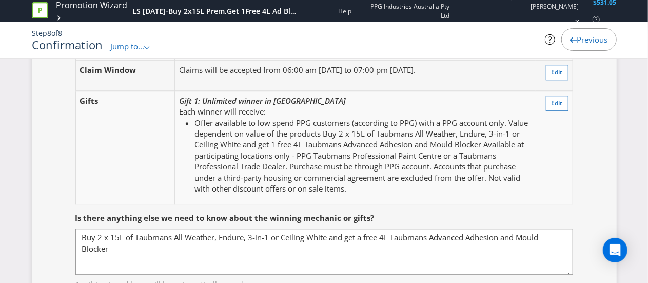
drag, startPoint x: 207, startPoint y: 115, endPoint x: 219, endPoint y: 121, distance: 12.6
click at [207, 118] on li "Offer available to low spend PPG customers (according to PPG) with a PPG accoun…" at bounding box center [362, 156] width 337 height 77
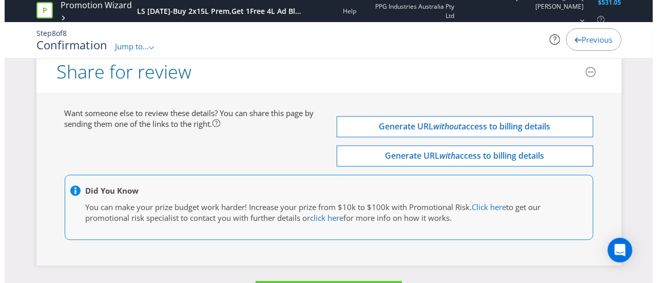
scroll to position [3183, 0]
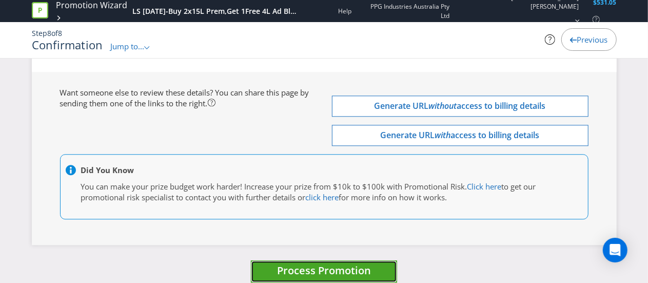
click at [310, 263] on span "Process Promotion" at bounding box center [324, 270] width 94 height 14
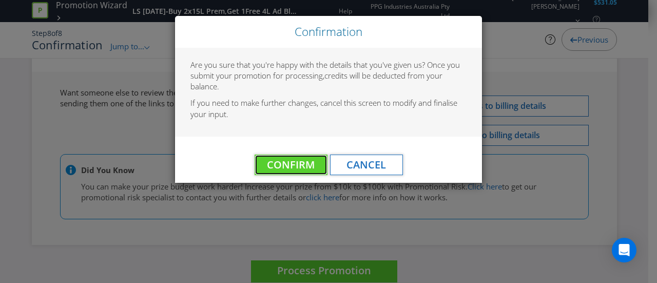
click at [297, 163] on span "Confirm" at bounding box center [291, 165] width 48 height 14
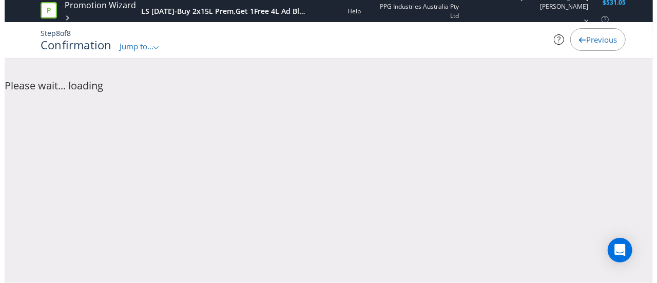
scroll to position [0, 0]
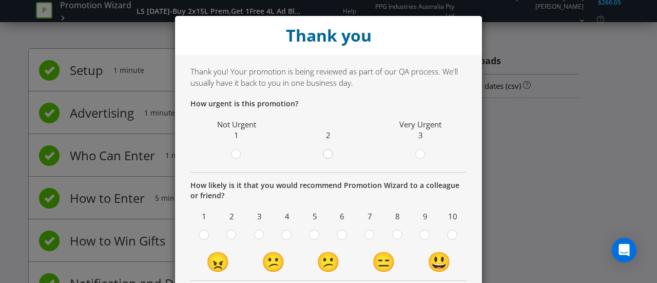
drag, startPoint x: 326, startPoint y: 160, endPoint x: 324, endPoint y: 153, distance: 6.8
click at [324, 157] on div at bounding box center [328, 155] width 10 height 13
click at [0, 0] on input "radio" at bounding box center [0, 0] width 0 height 0
click at [422, 232] on div at bounding box center [424, 231] width 5 height 5
click at [0, 0] on input "radio" at bounding box center [0, 0] width 0 height 0
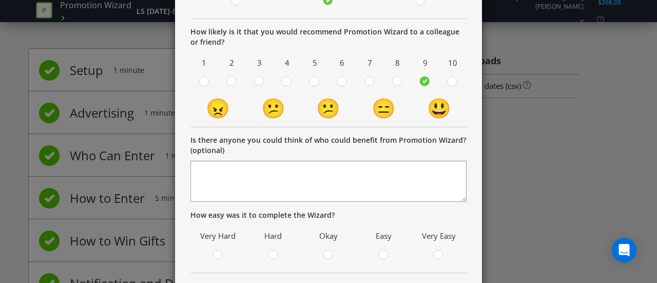
scroll to position [154, 0]
click at [381, 252] on div at bounding box center [383, 250] width 5 height 5
click at [0, 0] on input "radio" at bounding box center [0, 0] width 0 height 0
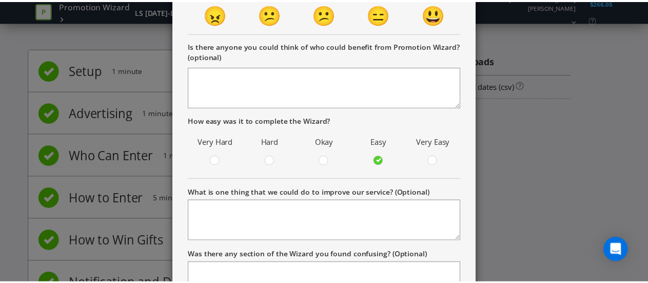
scroll to position [308, 0]
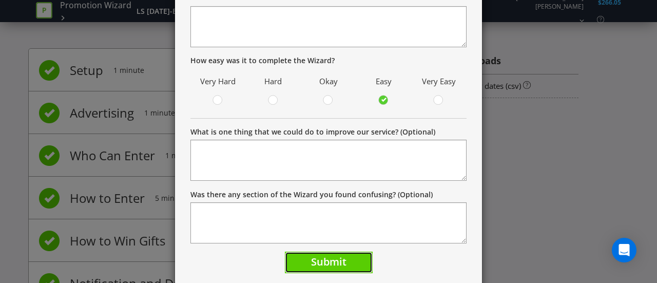
click at [319, 263] on span "Submit" at bounding box center [328, 262] width 35 height 14
